Goal: Book appointment/travel/reservation

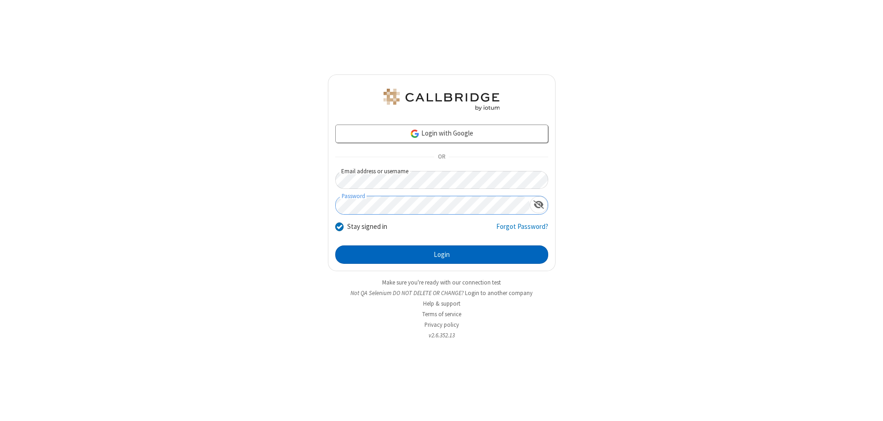
click at [441, 255] on button "Login" at bounding box center [441, 255] width 213 height 18
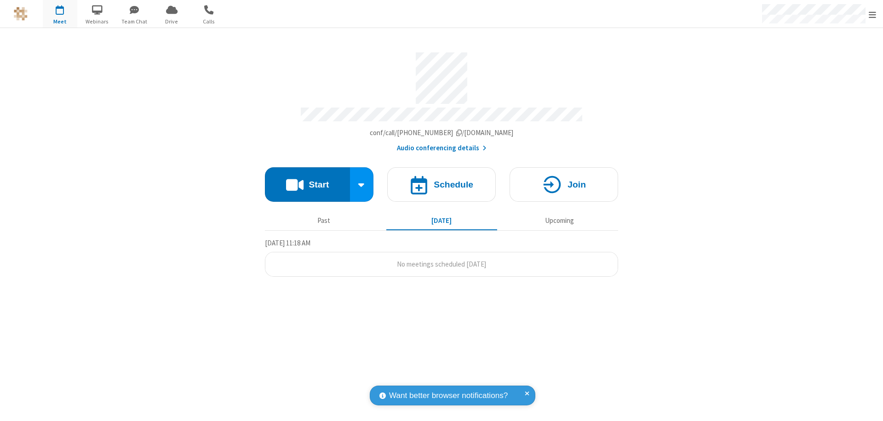
click at [872, 14] on span "Open menu" at bounding box center [872, 14] width 7 height 9
click at [60, 14] on span "button" at bounding box center [60, 10] width 34 height 16
click at [441, 180] on h4 "Schedule" at bounding box center [454, 184] width 40 height 9
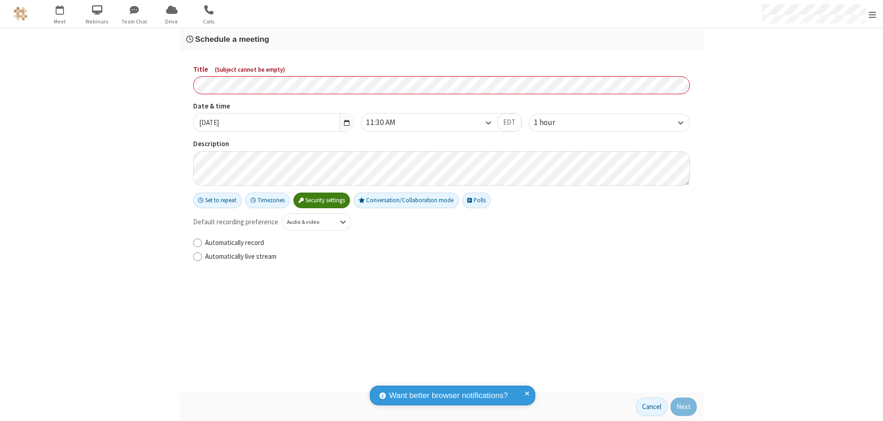
click at [441, 39] on h3 "Schedule a meeting" at bounding box center [441, 39] width 510 height 9
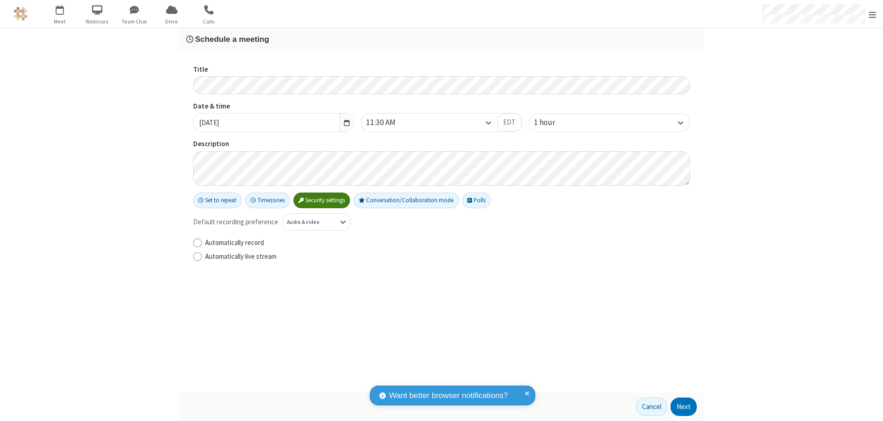
click at [684, 407] on button "Next" at bounding box center [684, 407] width 26 height 18
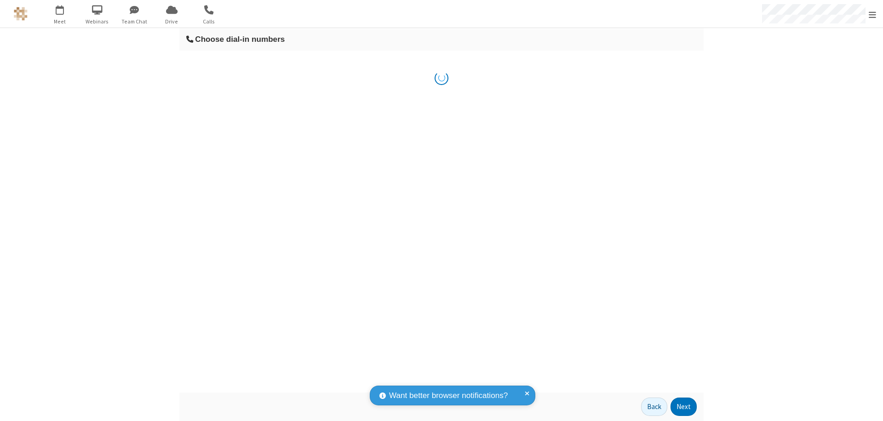
click at [684, 407] on button "Next" at bounding box center [684, 407] width 26 height 18
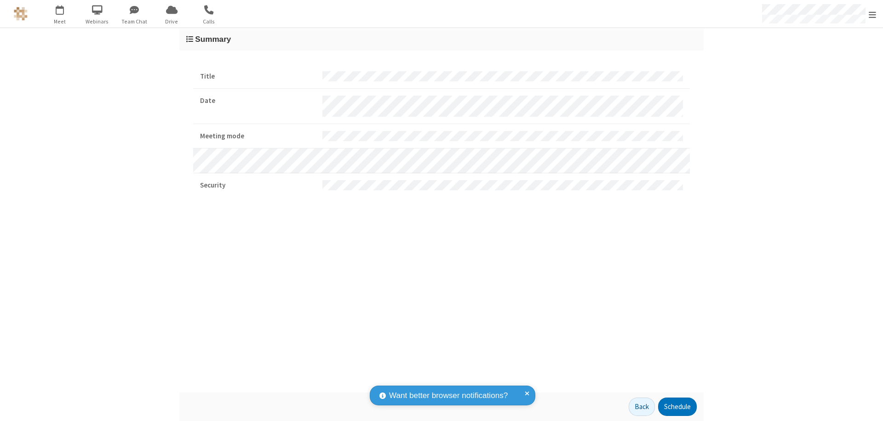
click at [677, 407] on button "Schedule" at bounding box center [677, 407] width 39 height 18
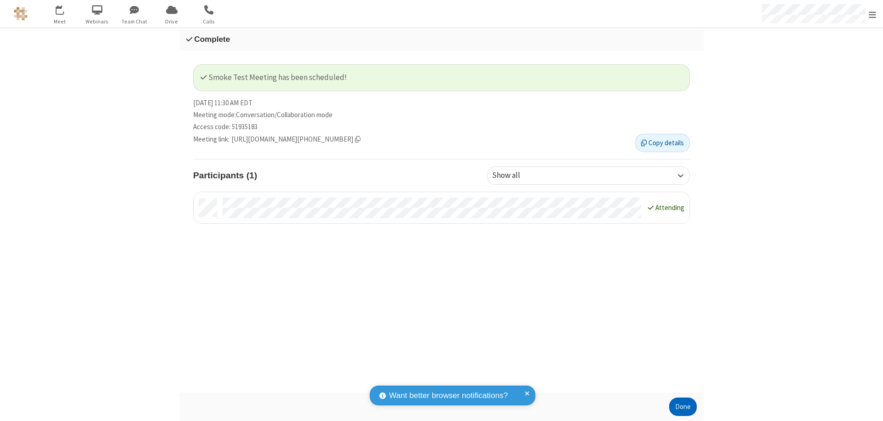
click at [683, 407] on button "Done" at bounding box center [683, 407] width 28 height 18
